Goal: Check status: Check status

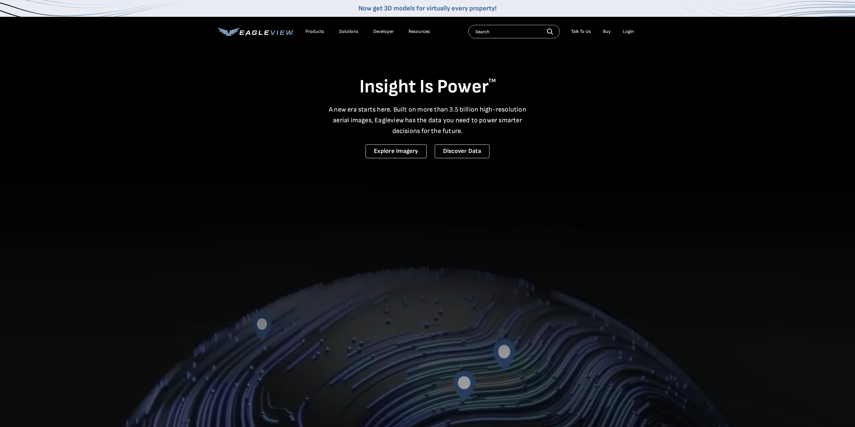
click at [630, 33] on div "Login" at bounding box center [628, 32] width 11 height 6
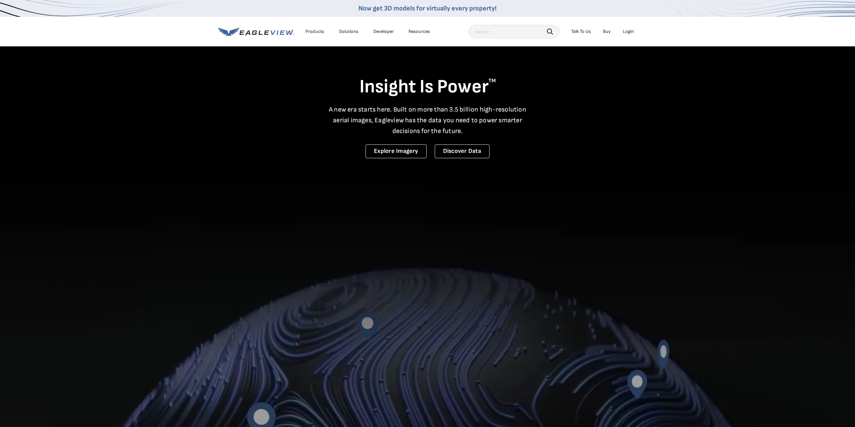
click at [630, 31] on div "Login" at bounding box center [628, 32] width 11 height 6
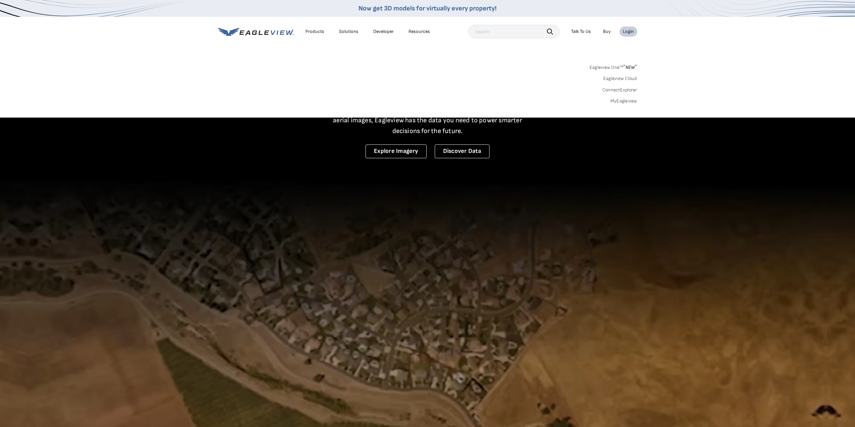
click at [630, 31] on div "Login" at bounding box center [628, 32] width 11 height 6
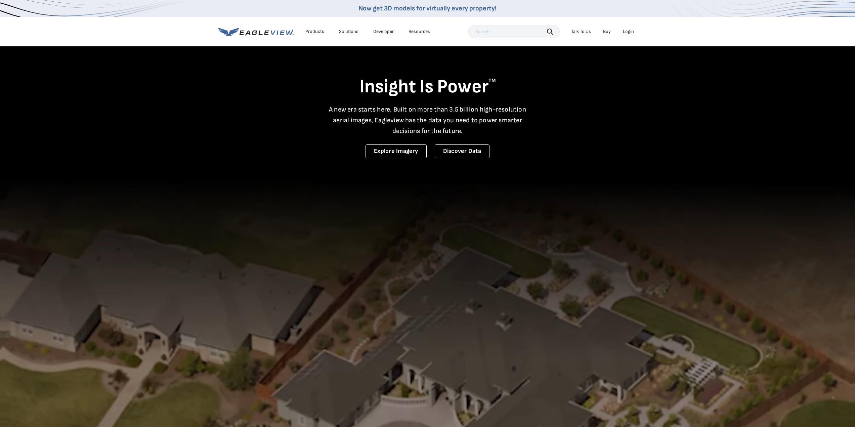
click at [630, 31] on div "Login" at bounding box center [628, 32] width 11 height 6
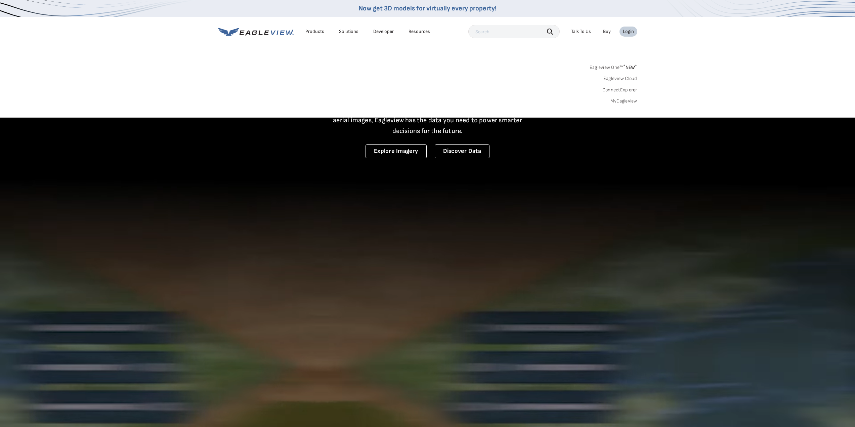
click at [604, 66] on link "Eagleview One™ * NEW *" at bounding box center [614, 67] width 48 height 8
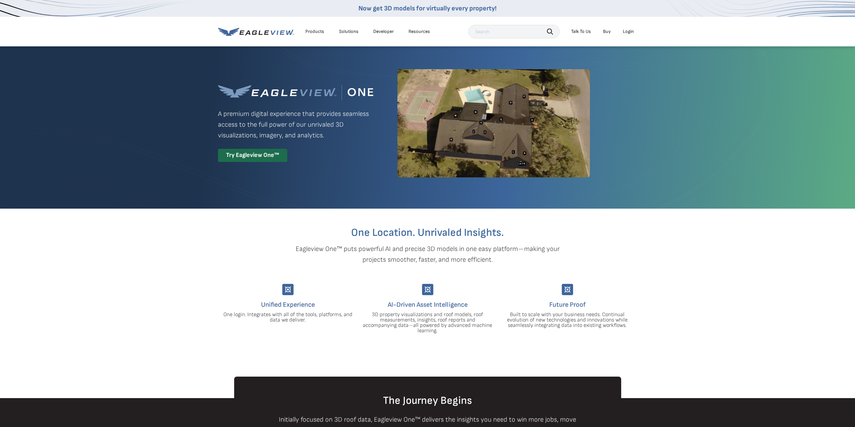
click at [629, 30] on div "Login" at bounding box center [628, 32] width 11 height 6
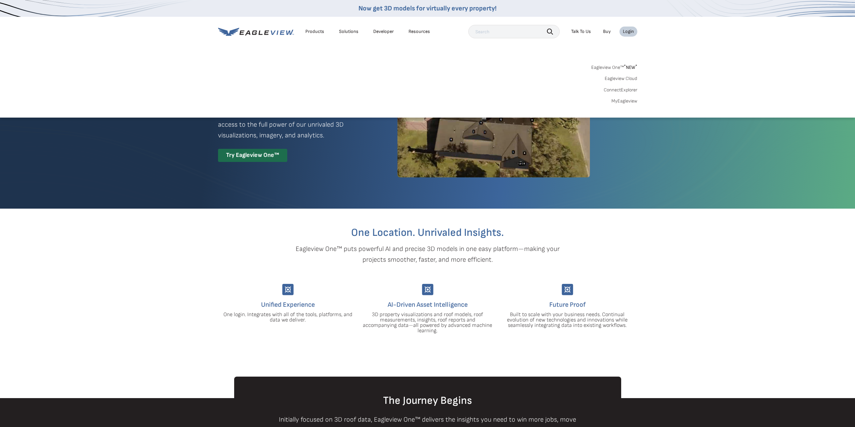
click at [625, 100] on link "MyEagleview" at bounding box center [625, 101] width 26 height 6
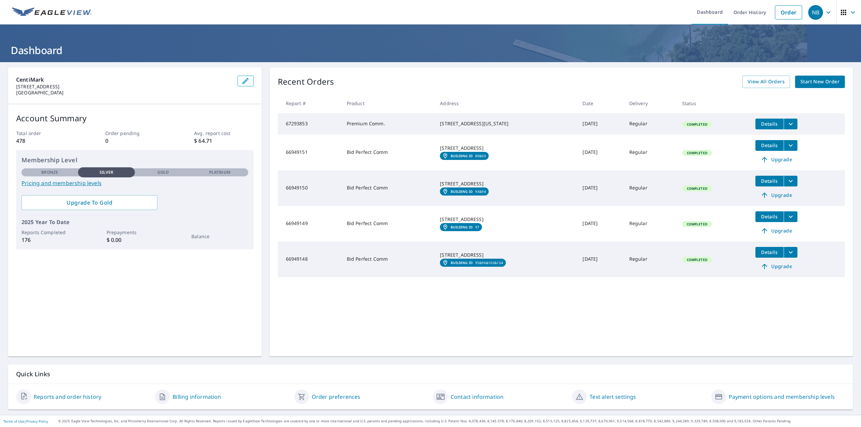
click at [783, 123] on button "filesDropdownBtn-67293853" at bounding box center [790, 124] width 14 height 11
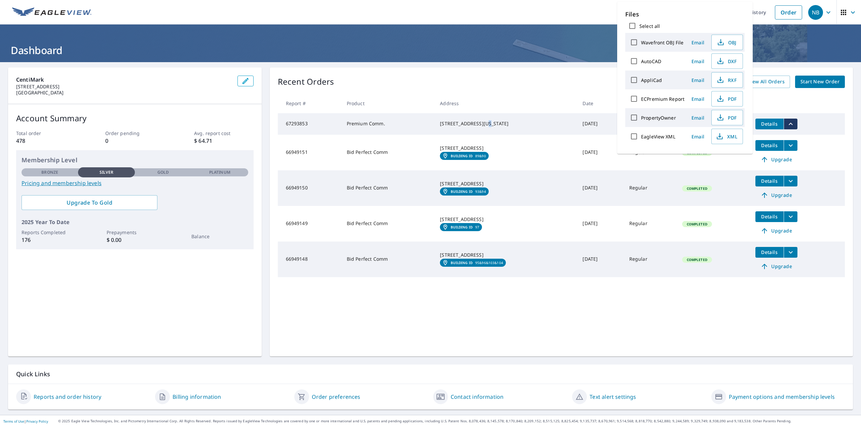
click at [476, 124] on div "15915 E Indiana Ave Spokane Valley, WA 99216" at bounding box center [506, 123] width 132 height 7
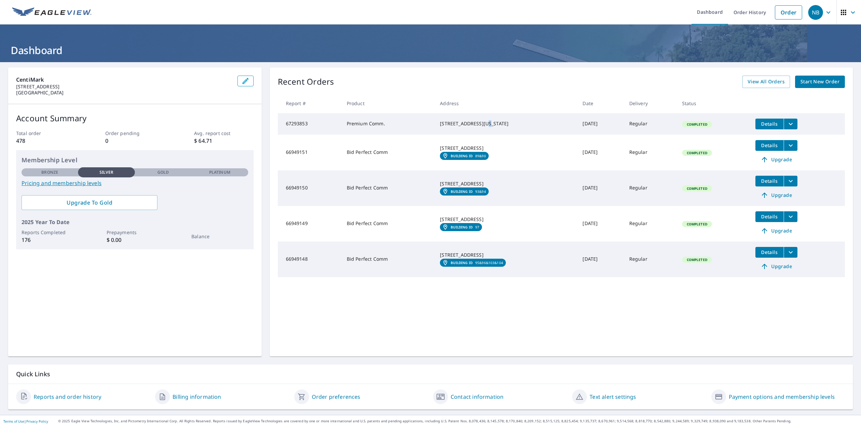
click at [769, 124] on span "Details" at bounding box center [769, 124] width 20 height 6
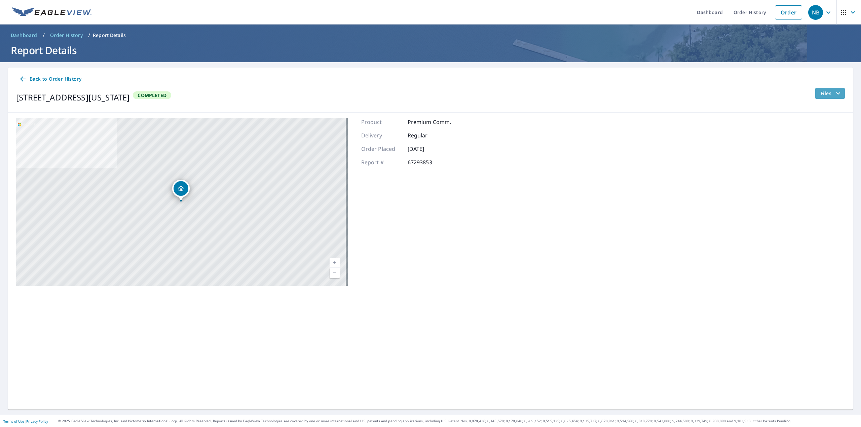
click at [827, 92] on span "Files" at bounding box center [831, 93] width 22 height 8
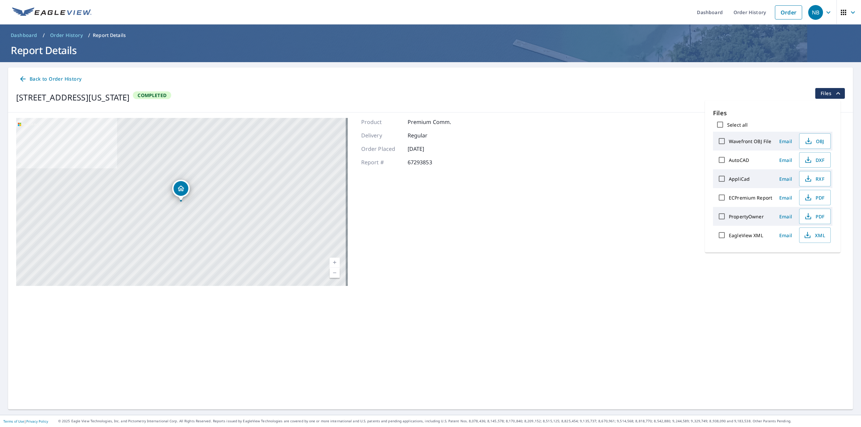
click at [822, 91] on span "Files" at bounding box center [831, 93] width 22 height 8
